Goal: Task Accomplishment & Management: Manage account settings

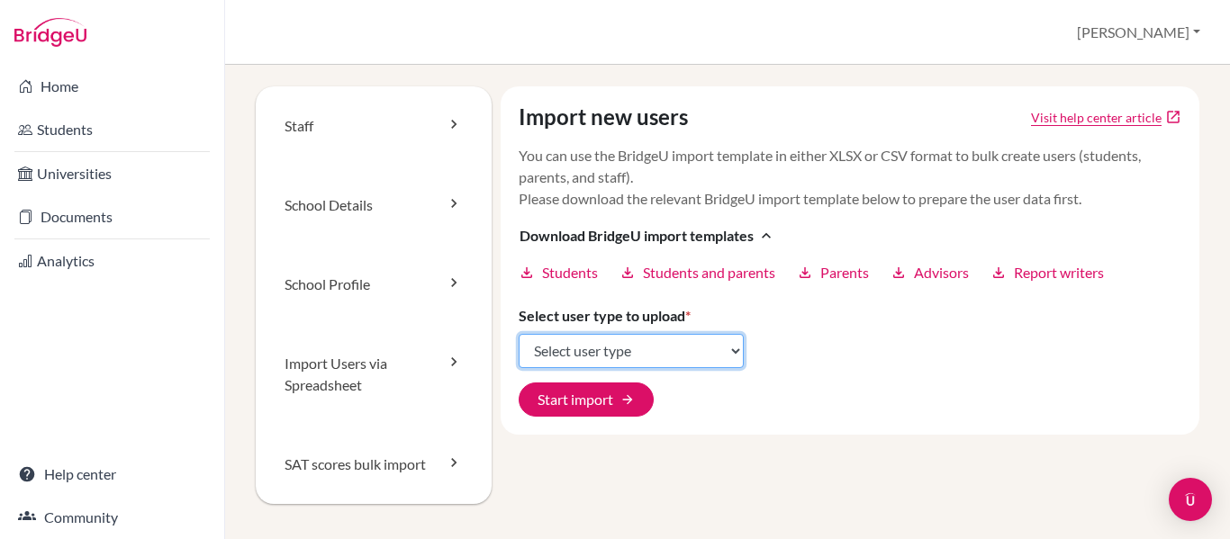
click at [721, 361] on select "Select user type Students Students and parents Parents Advisors Report writers" at bounding box center [631, 351] width 225 height 34
click at [728, 350] on select "Select user type Students Students and parents Parents Advisors Report writers" at bounding box center [631, 351] width 225 height 34
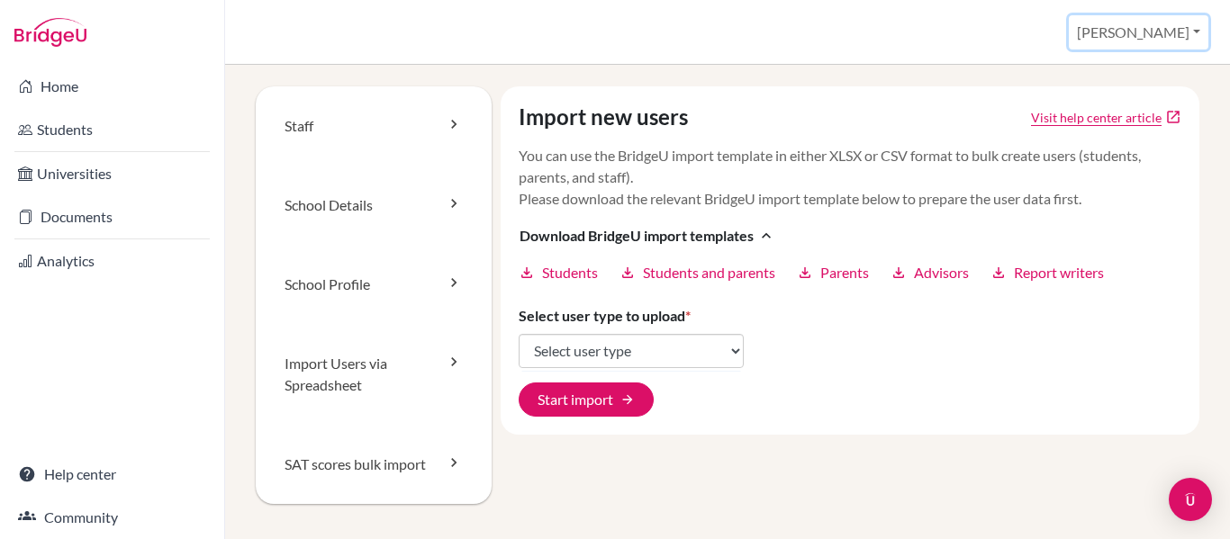
click at [1181, 31] on button "[PERSON_NAME]" at bounding box center [1139, 32] width 140 height 34
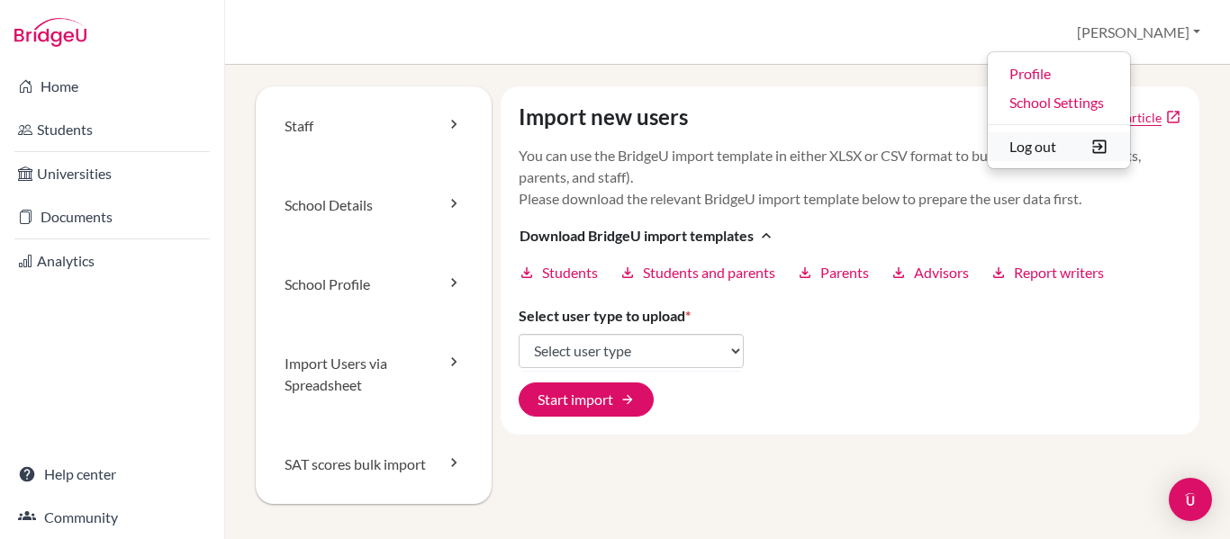
click at [1110, 143] on button "Log out" at bounding box center [1059, 146] width 142 height 29
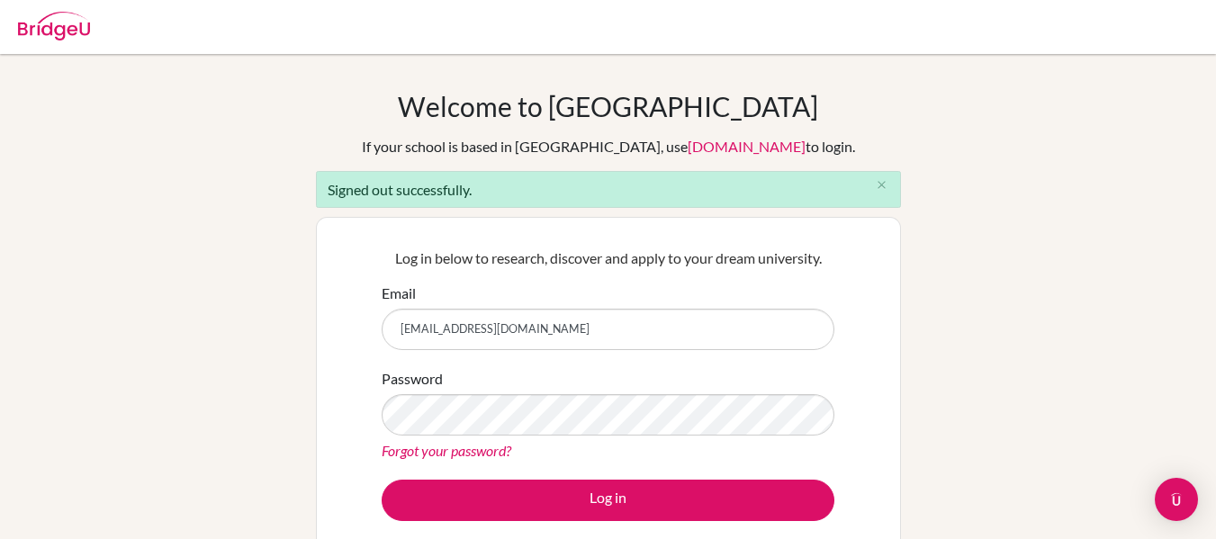
click at [586, 321] on input "collegecounselor@happydaysfreedom.com" at bounding box center [608, 329] width 453 height 41
type input "refo1618@hotmail.com"
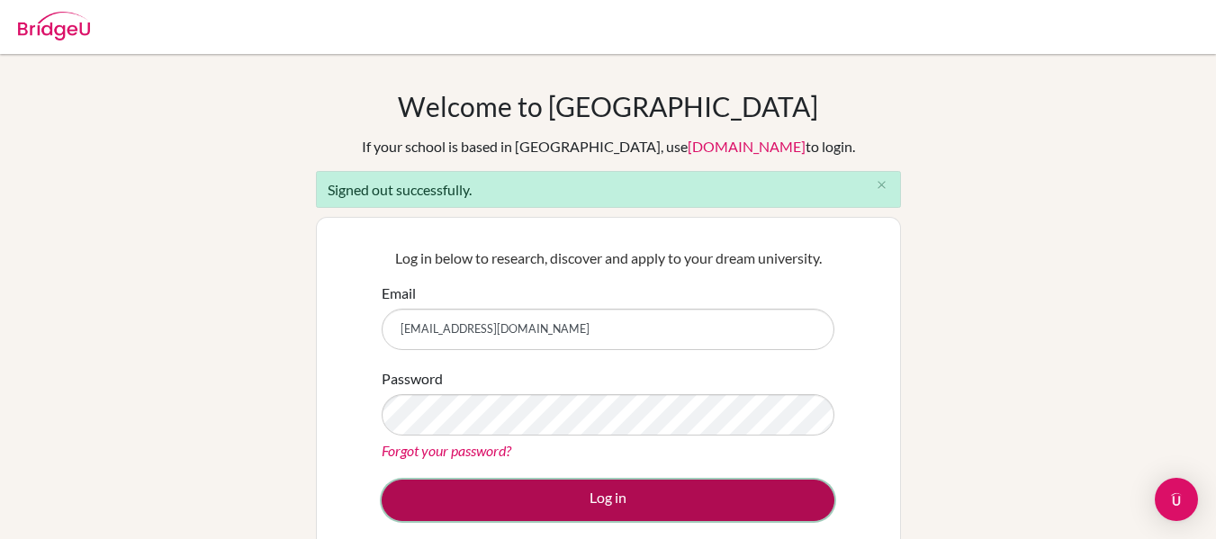
click at [565, 495] on button "Log in" at bounding box center [608, 500] width 453 height 41
